Goal: Task Accomplishment & Management: Manage account settings

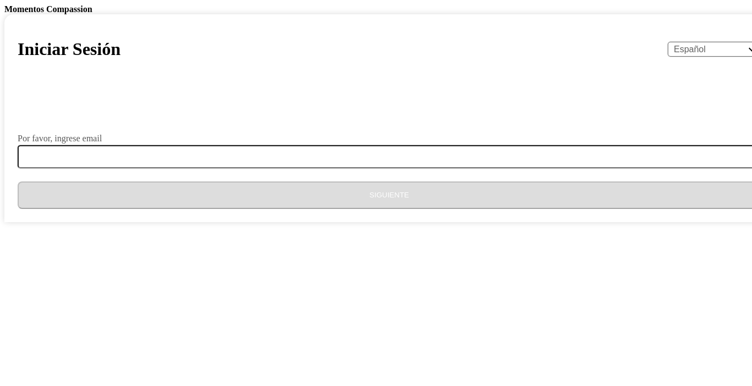
select select "es"
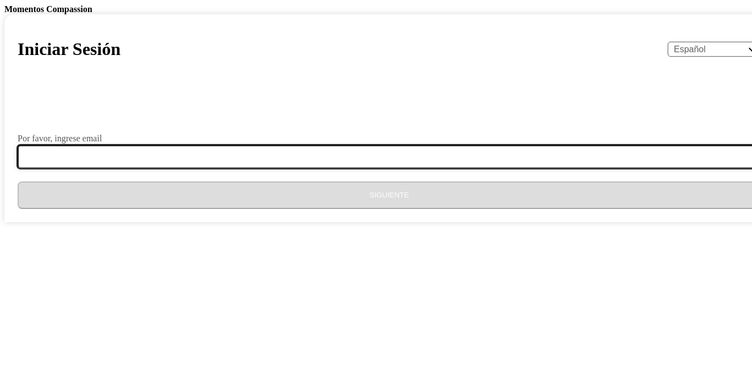
click at [329, 168] on input "Por favor, ingrese email" at bounding box center [396, 156] width 756 height 23
type input "gerson.nehemias2020@gmail.com"
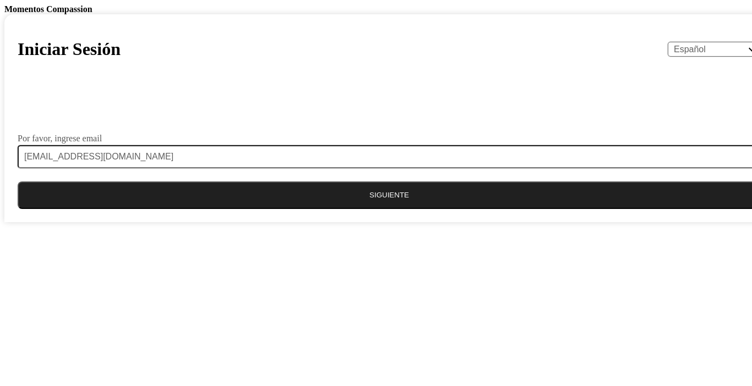
click at [329, 209] on button "Siguiente" at bounding box center [389, 196] width 743 height 28
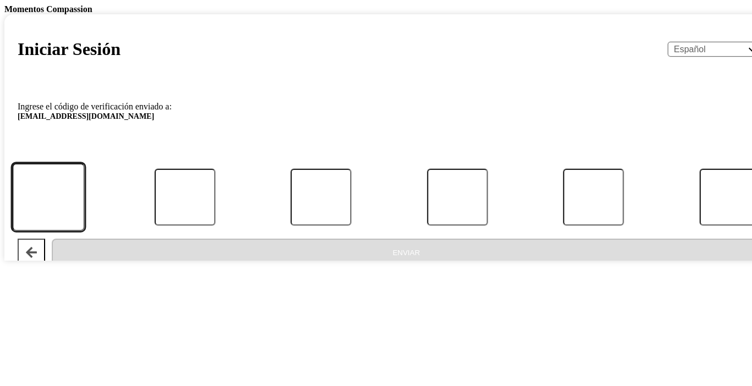
click at [85, 232] on input "Código" at bounding box center [48, 197] width 73 height 68
paste input "925790"
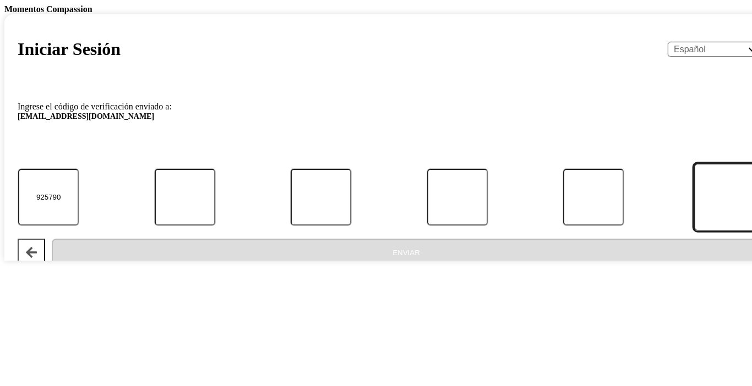
type input "9"
type input "2"
type input "5"
type input "7"
type input "9"
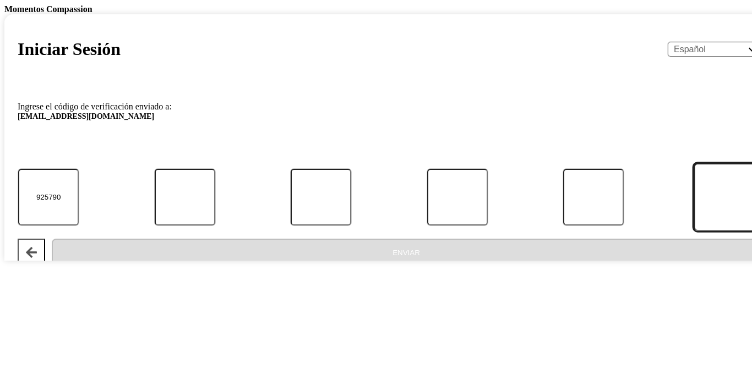
type input "0"
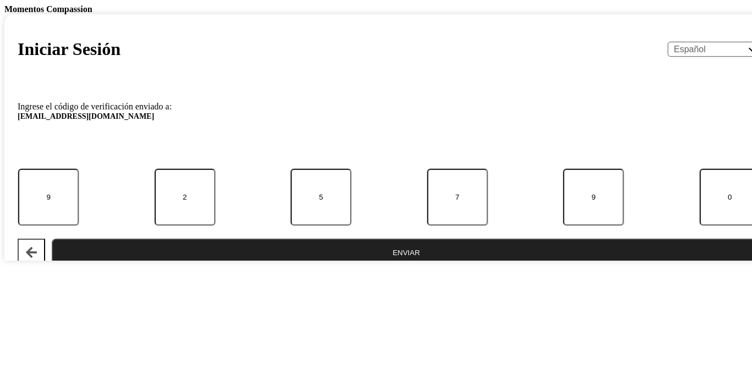
click at [436, 266] on button "Enviar" at bounding box center [406, 253] width 709 height 28
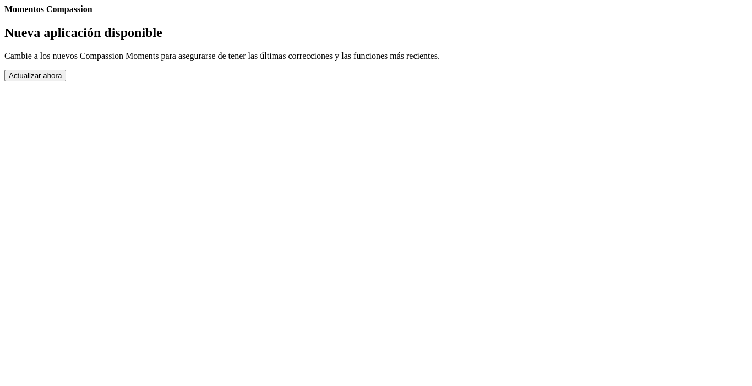
click at [66, 81] on button "Actualizar ahora" at bounding box center [35, 76] width 62 height 12
